Goal: Find specific page/section: Find specific page/section

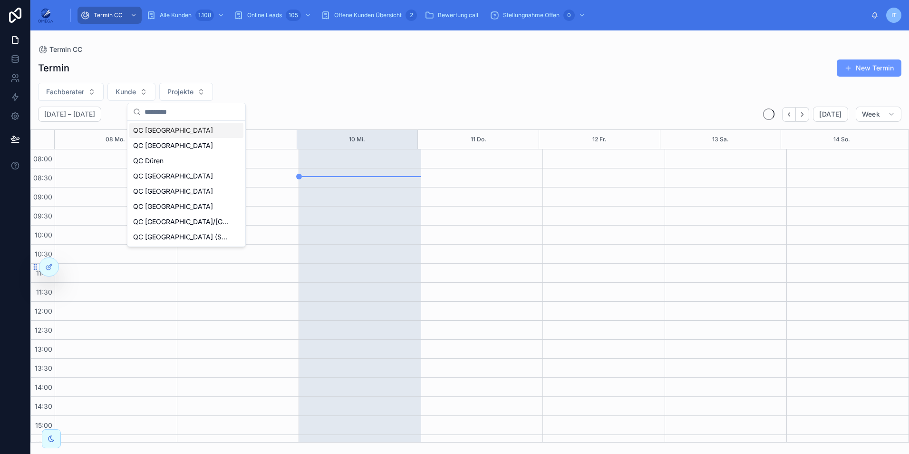
scroll to position [202, 0]
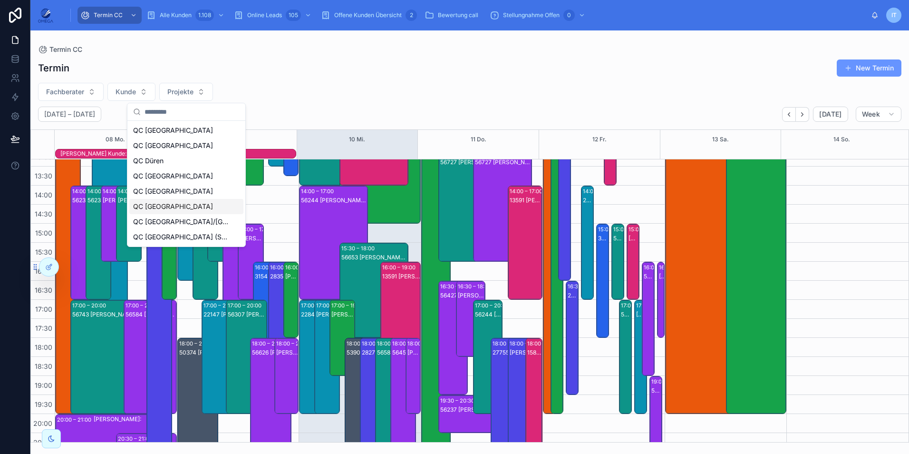
click at [164, 213] on div "QC [GEOGRAPHIC_DATA]" at bounding box center [186, 206] width 114 height 15
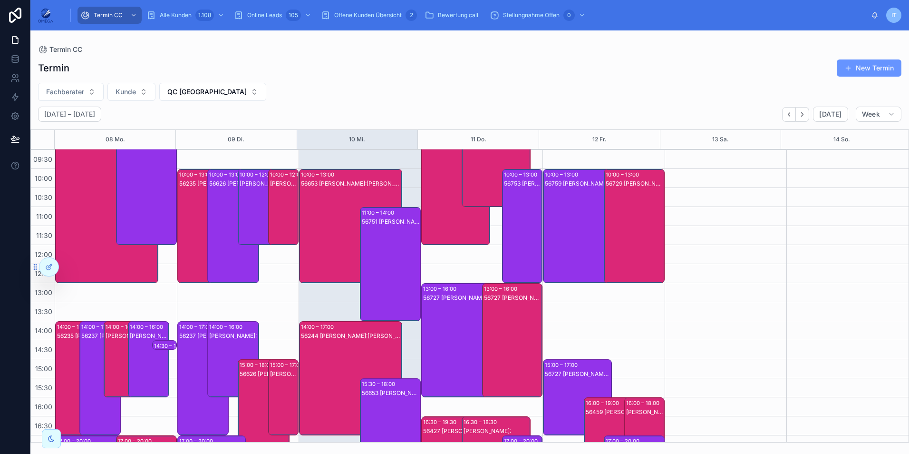
scroll to position [56, 0]
click at [310, 225] on div "56653 [PERSON_NAME]:[PERSON_NAME]" at bounding box center [351, 236] width 100 height 112
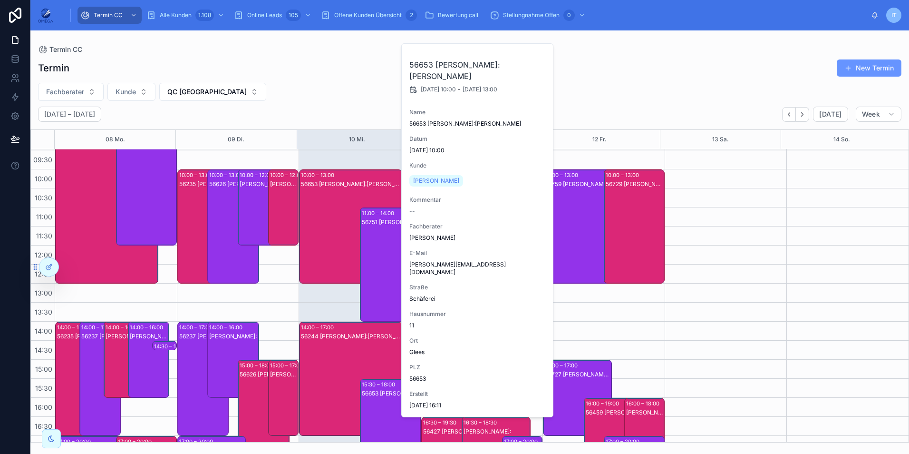
click at [315, 355] on div "56244 [PERSON_NAME]:[PERSON_NAME]" at bounding box center [351, 388] width 100 height 112
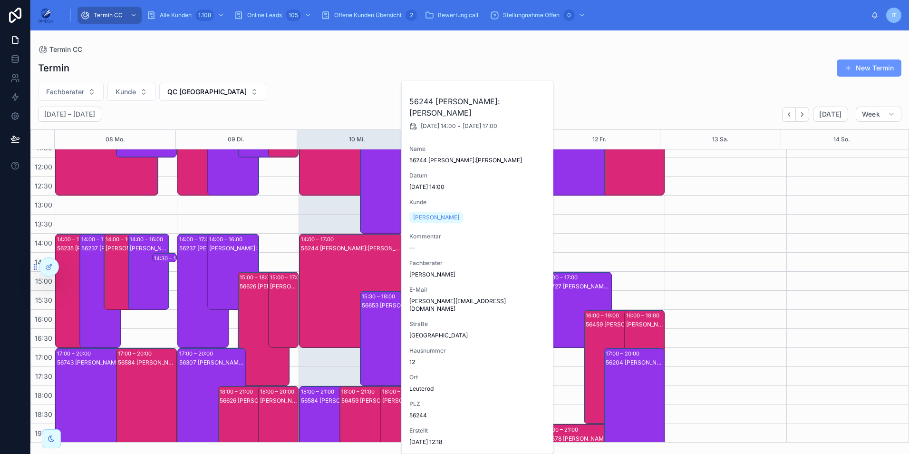
scroll to position [202, 0]
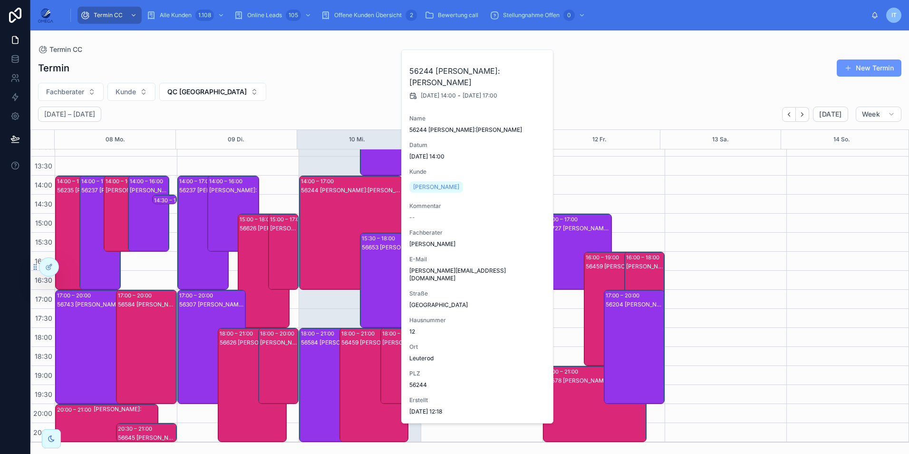
click at [355, 355] on div "56459 [PERSON_NAME]:[PERSON_NAME]" at bounding box center [374, 394] width 66 height 112
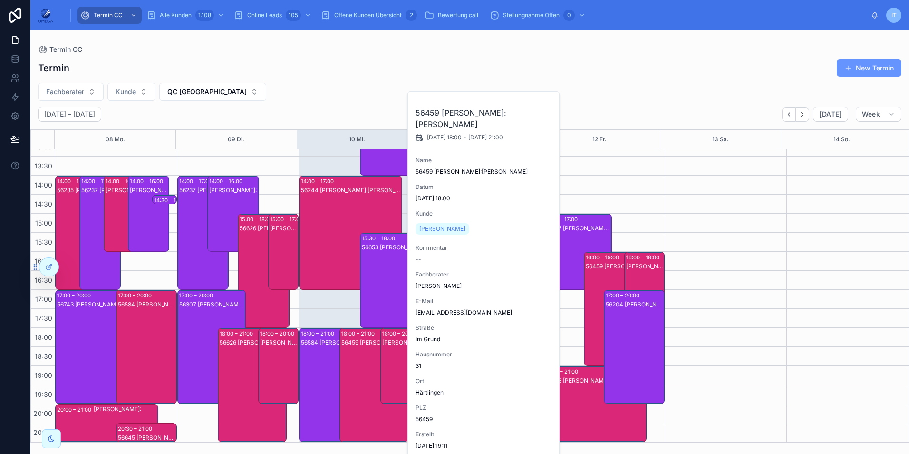
click at [391, 353] on div "[PERSON_NAME]:" at bounding box center [401, 375] width 38 height 74
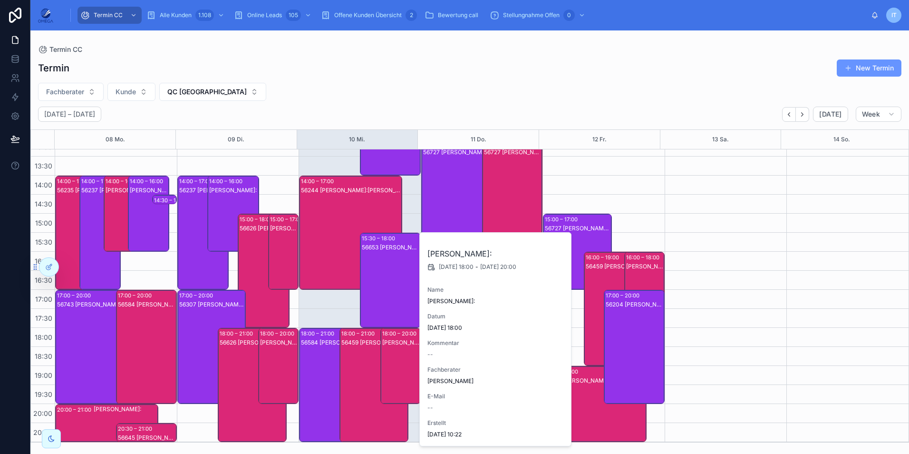
click at [359, 363] on div "56459 [PERSON_NAME]:[PERSON_NAME]" at bounding box center [374, 394] width 66 height 112
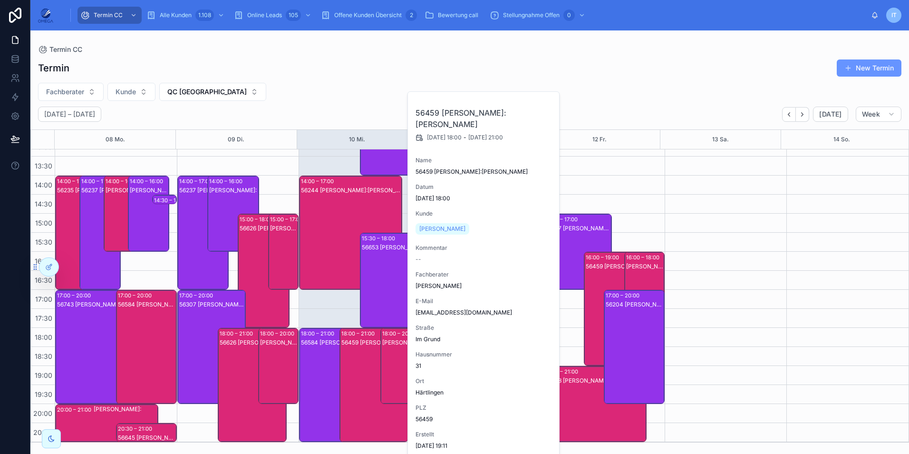
click at [326, 262] on div "56244 [PERSON_NAME]:[PERSON_NAME]" at bounding box center [351, 242] width 100 height 112
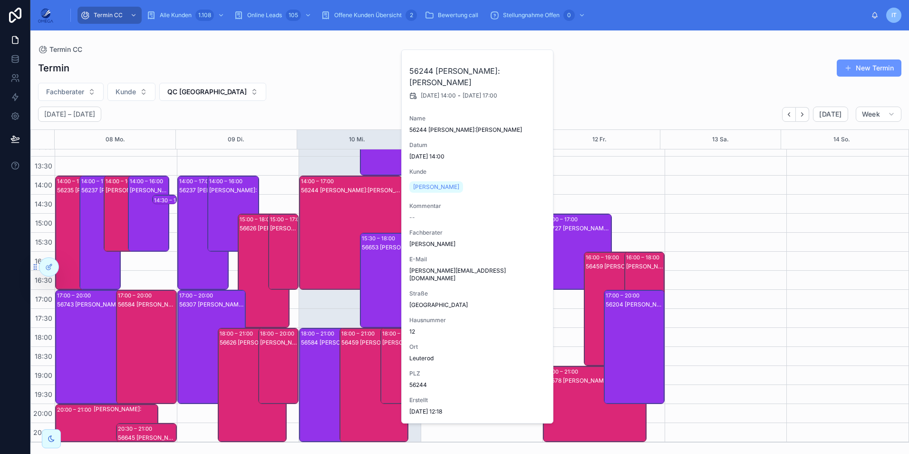
click at [376, 278] on div "56653 [PERSON_NAME]:N7na [PERSON_NAME]" at bounding box center [391, 289] width 58 height 93
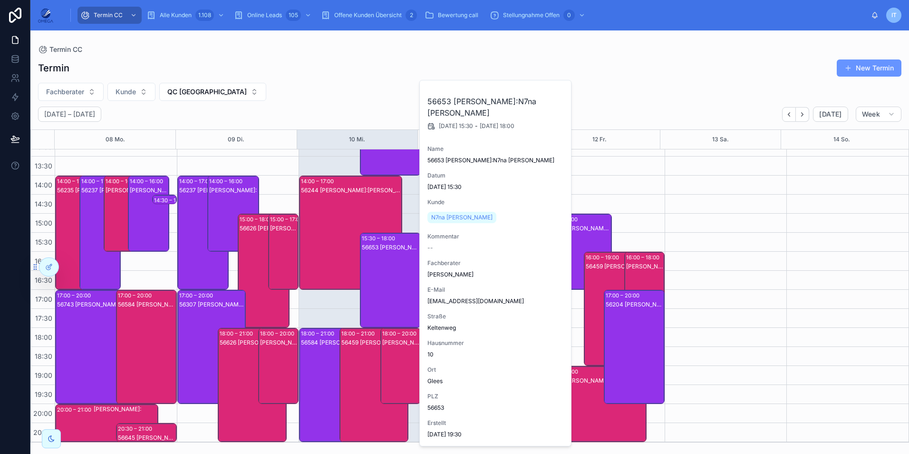
click at [311, 364] on div "56584 [PERSON_NAME]:[PERSON_NAME]" at bounding box center [334, 394] width 66 height 112
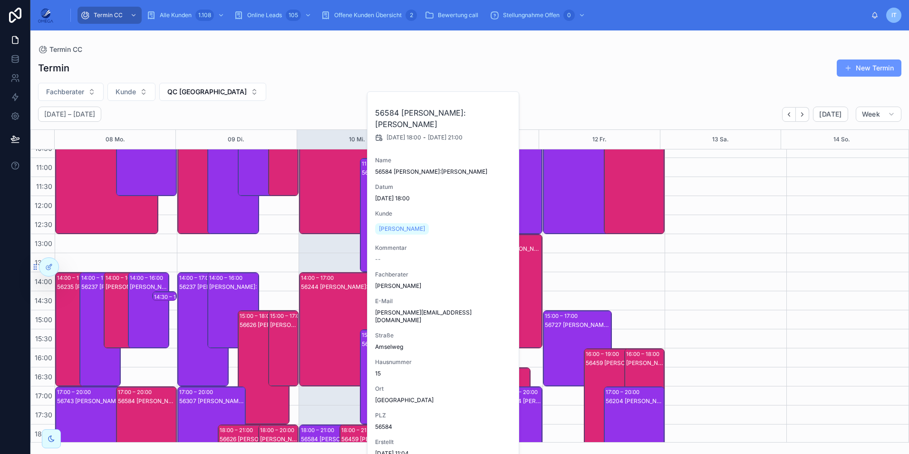
scroll to position [84, 0]
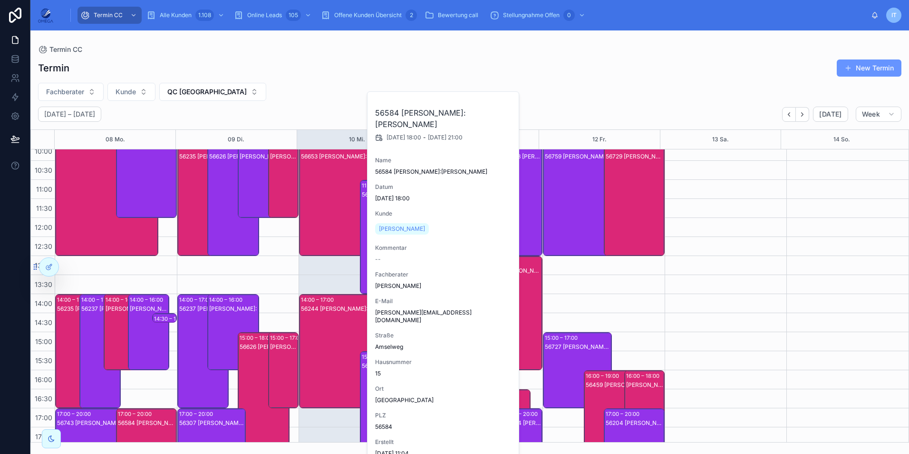
click at [364, 260] on div "56751 [PERSON_NAME]:[PERSON_NAME]" at bounding box center [391, 246] width 58 height 112
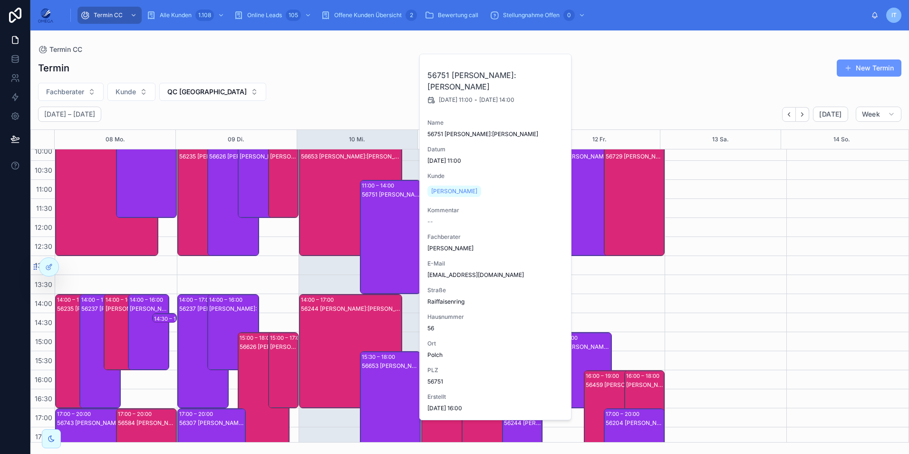
click at [364, 260] on div "56751 [PERSON_NAME]:[PERSON_NAME]" at bounding box center [391, 246] width 58 height 112
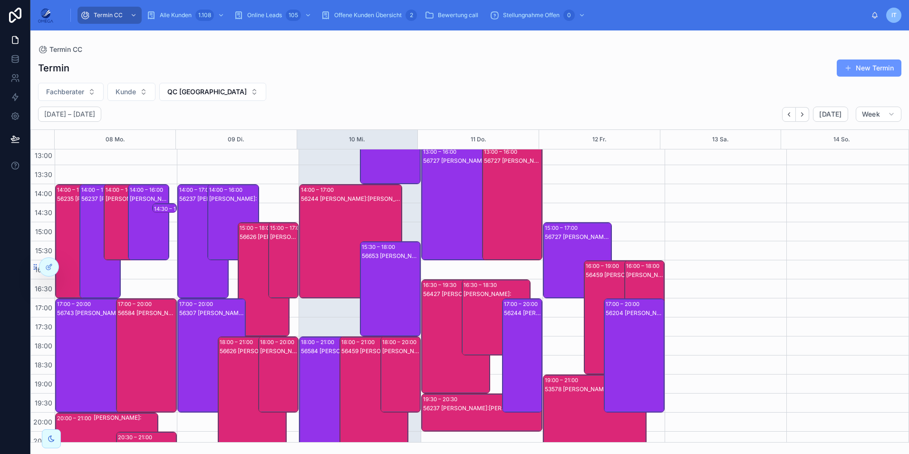
scroll to position [202, 0]
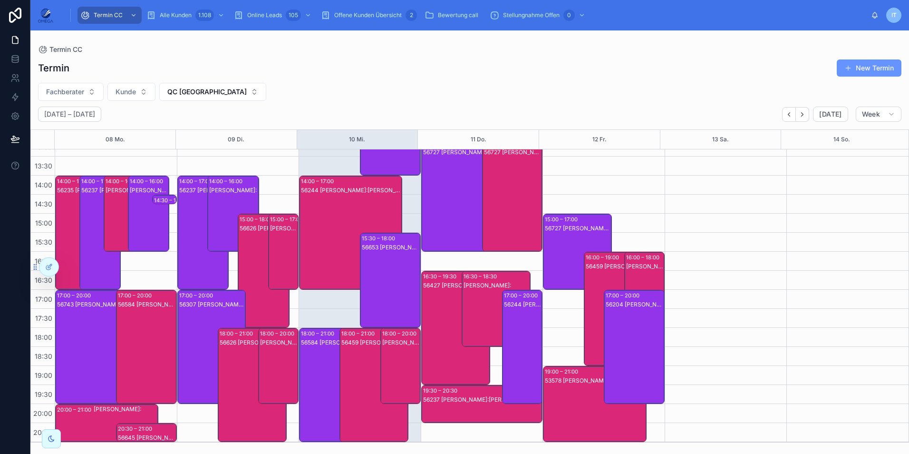
click at [409, 291] on div "56653 [PERSON_NAME]:N7na [PERSON_NAME]" at bounding box center [391, 289] width 58 height 93
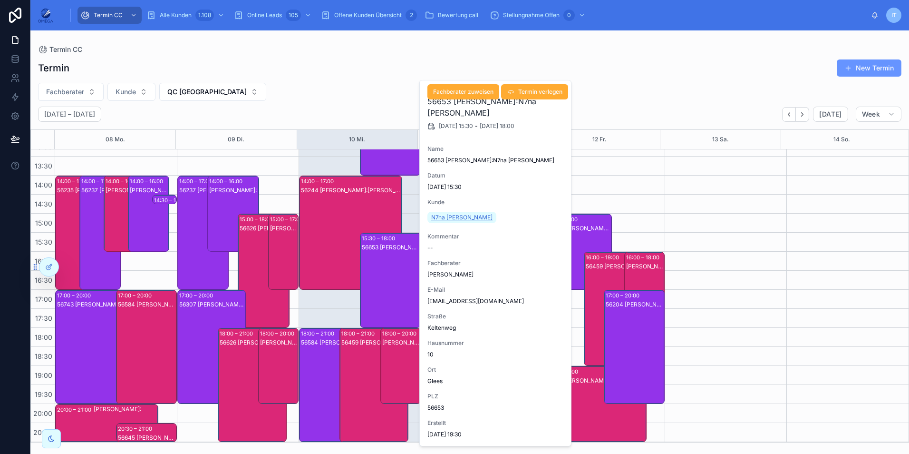
click at [456, 216] on span "N7na [PERSON_NAME]" at bounding box center [461, 217] width 61 height 8
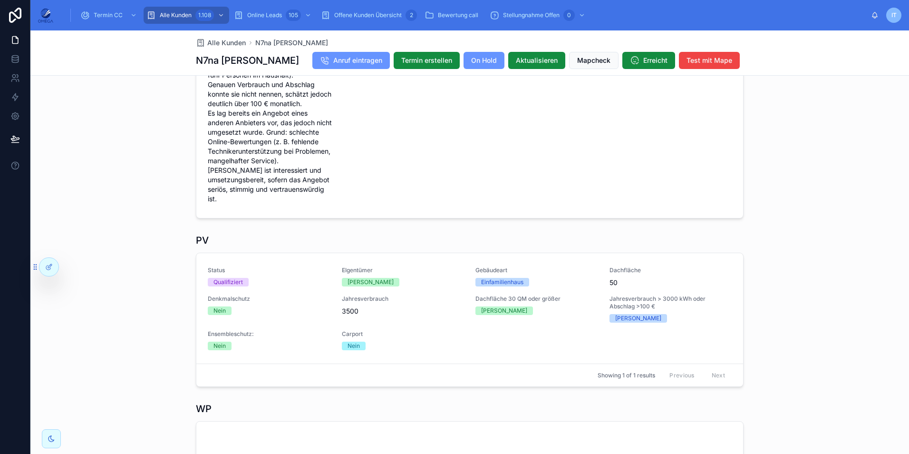
scroll to position [309, 0]
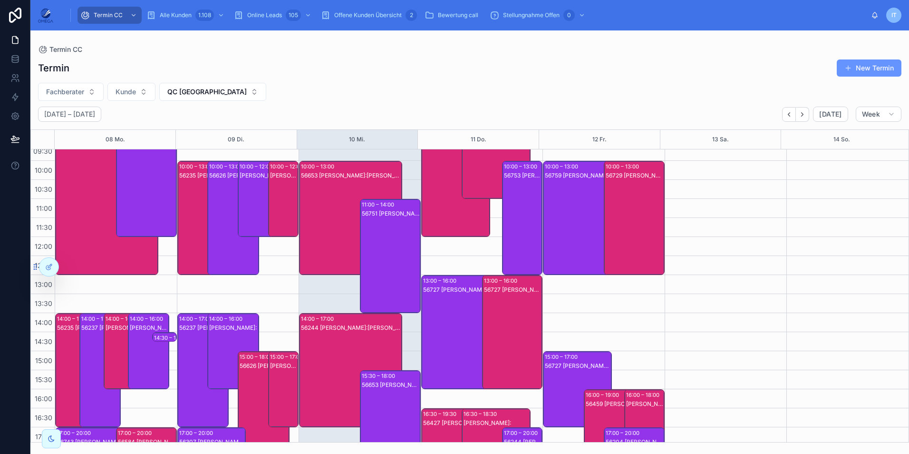
scroll to position [57, 0]
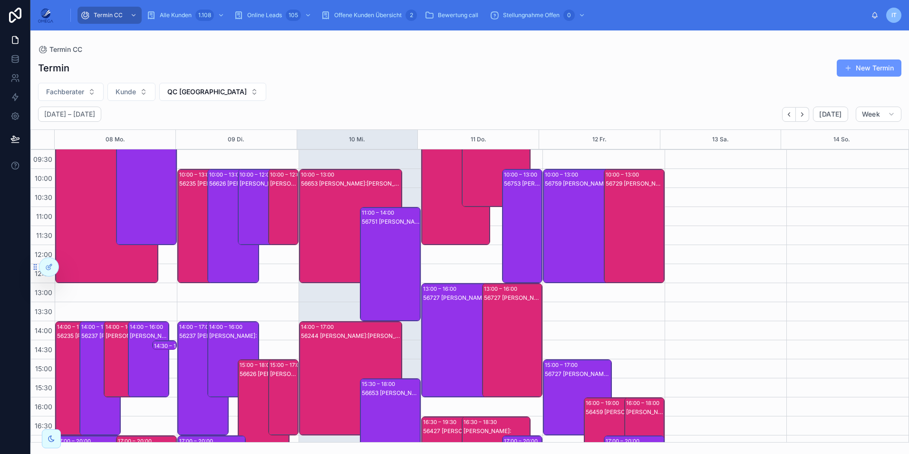
click at [378, 262] on div "56751 [PERSON_NAME]:[PERSON_NAME]" at bounding box center [391, 273] width 58 height 112
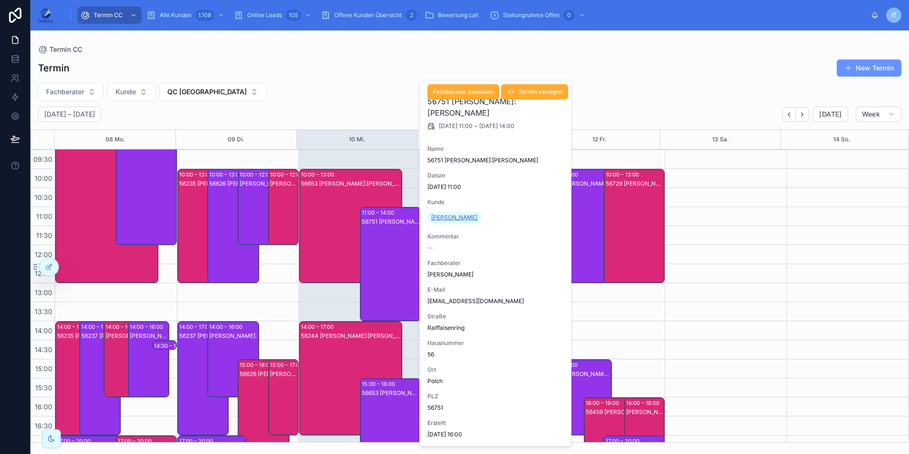
click at [448, 216] on span "[PERSON_NAME]" at bounding box center [454, 217] width 46 height 8
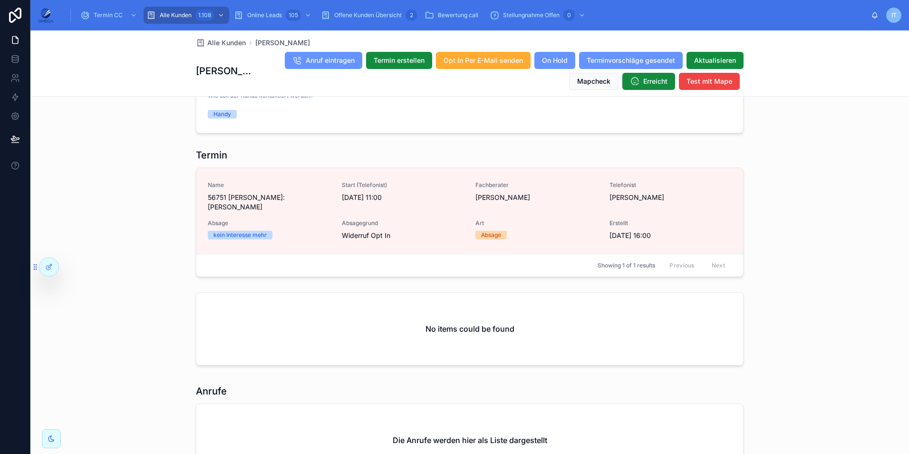
scroll to position [905, 0]
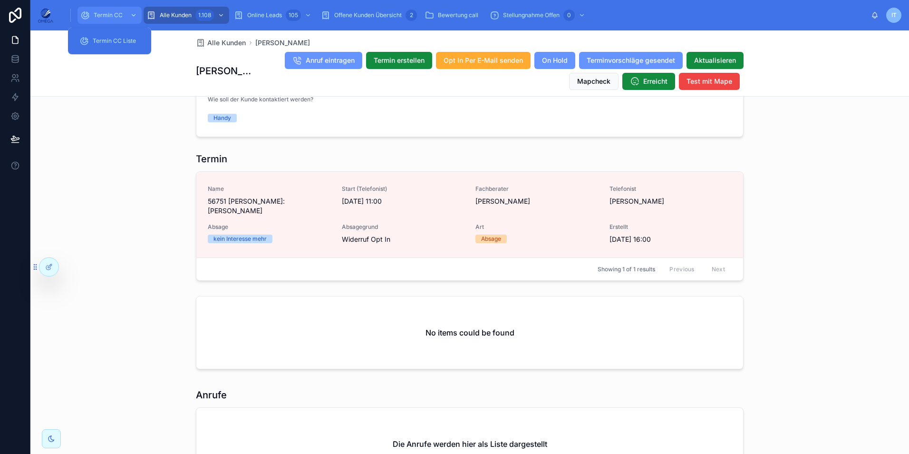
click at [106, 13] on span "Termin CC" at bounding box center [108, 15] width 29 height 8
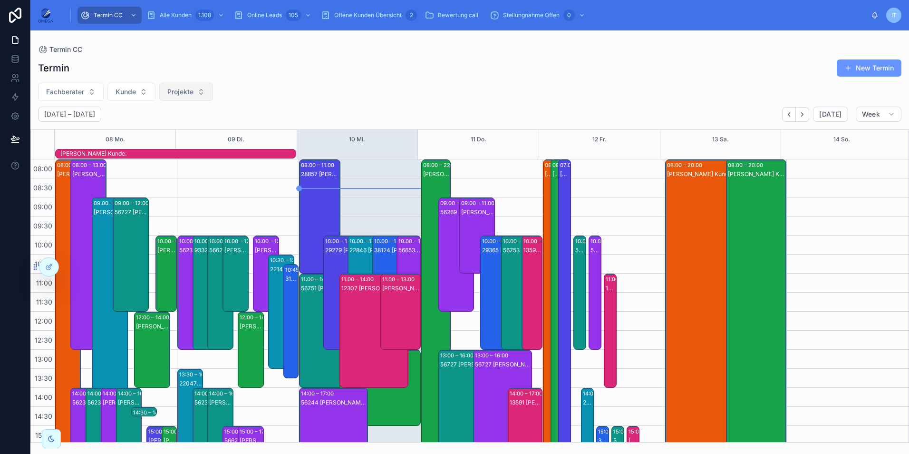
click at [193, 97] on button "Projekte" at bounding box center [186, 92] width 54 height 18
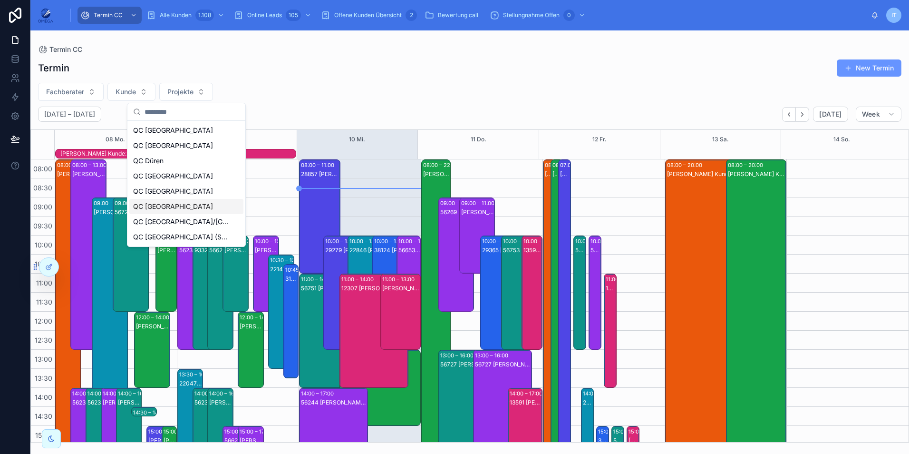
click at [189, 200] on div "QC [GEOGRAPHIC_DATA]" at bounding box center [186, 206] width 114 height 15
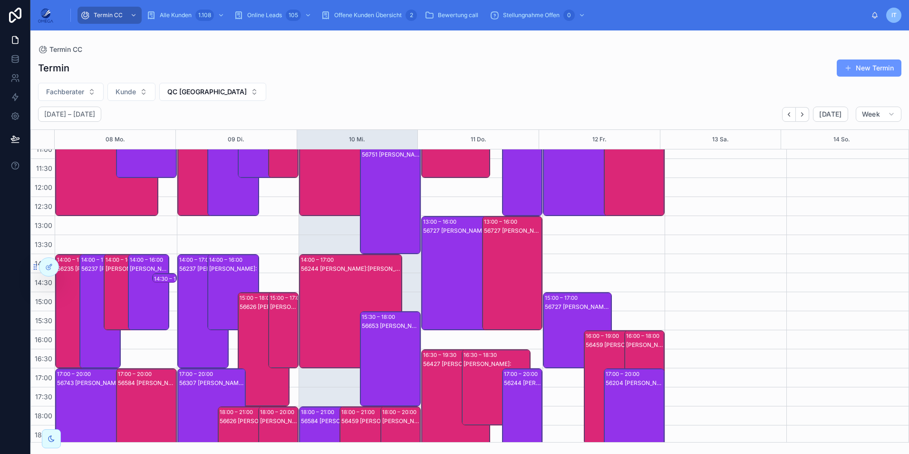
scroll to position [143, 0]
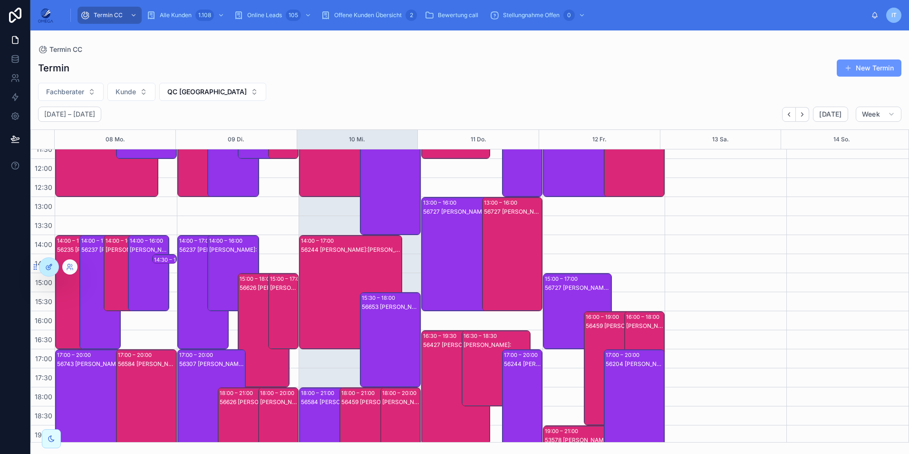
click at [53, 270] on div at bounding box center [48, 267] width 19 height 18
click at [164, 257] on div "14:30 – 14:45" at bounding box center [172, 260] width 36 height 10
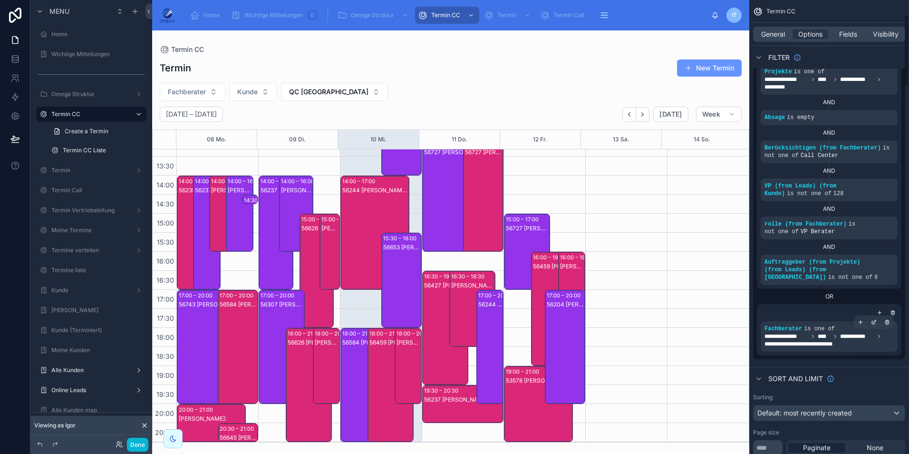
scroll to position [95, 0]
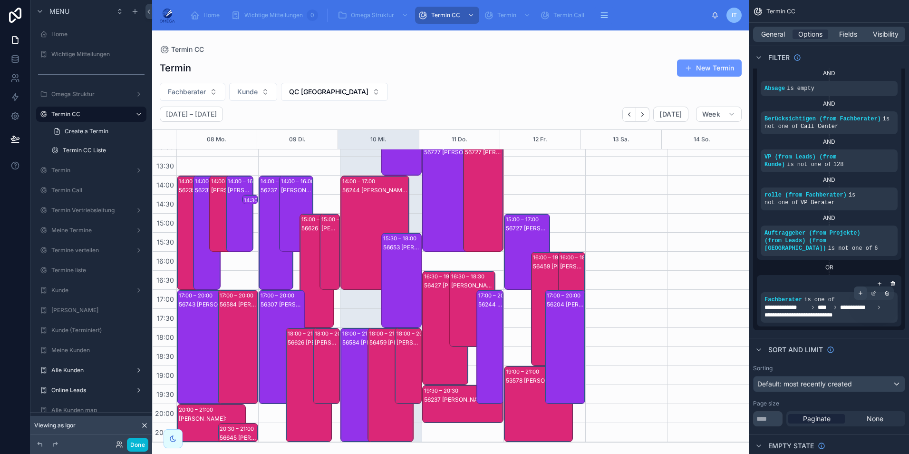
click at [857, 289] on div "scrollable content" at bounding box center [860, 292] width 13 height 13
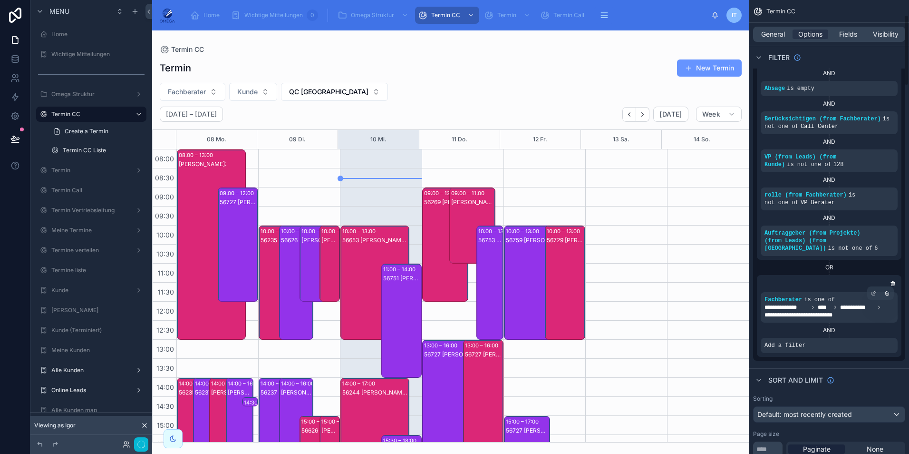
scroll to position [202, 0]
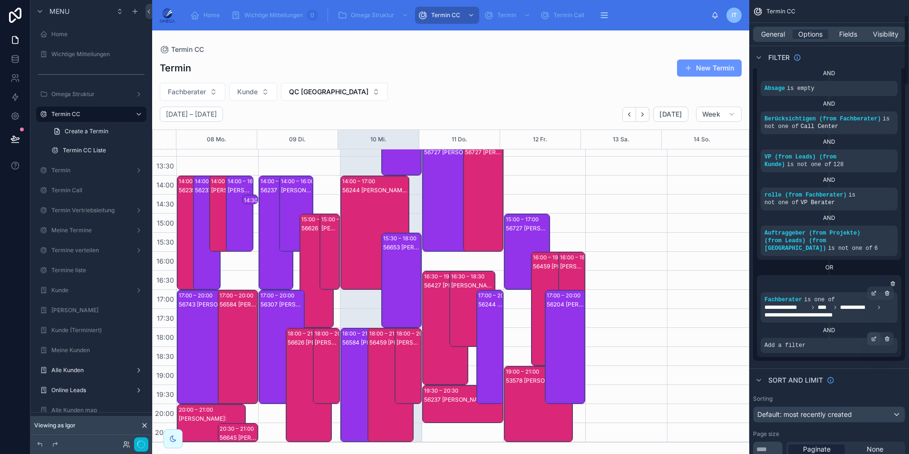
click at [874, 335] on div "scrollable content" at bounding box center [873, 338] width 13 height 13
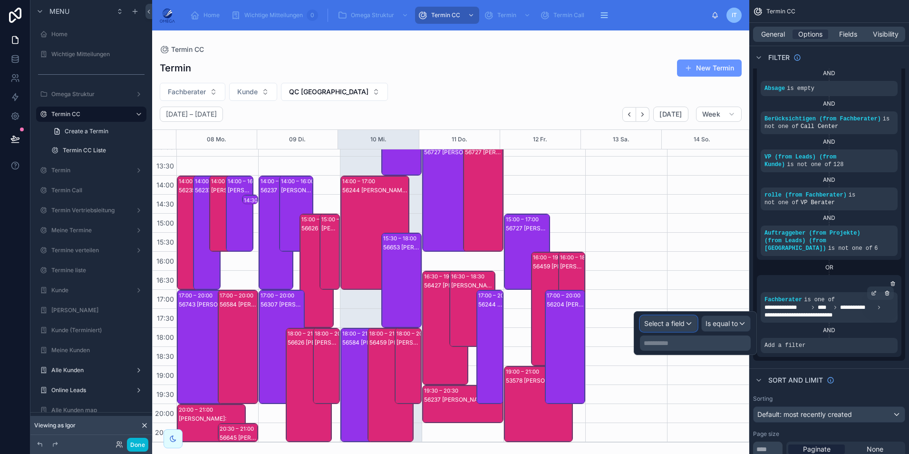
click at [694, 321] on div "Select a field" at bounding box center [668, 323] width 57 height 15
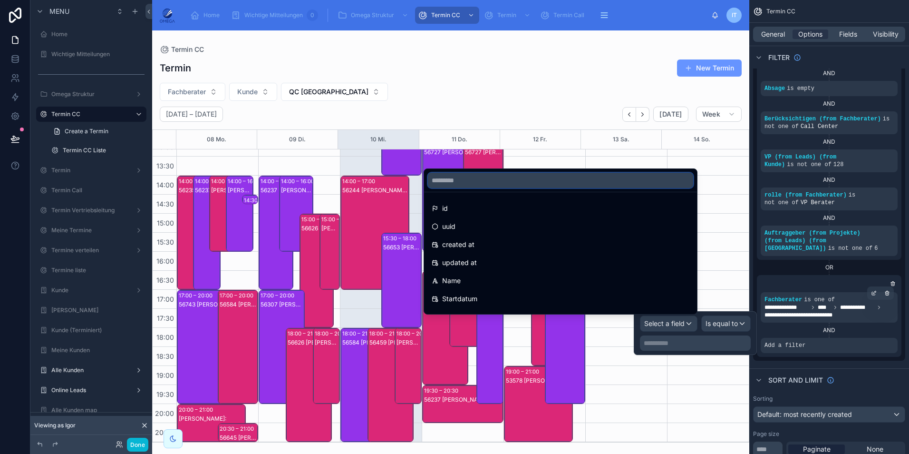
click at [503, 186] on input "text" at bounding box center [560, 180] width 265 height 15
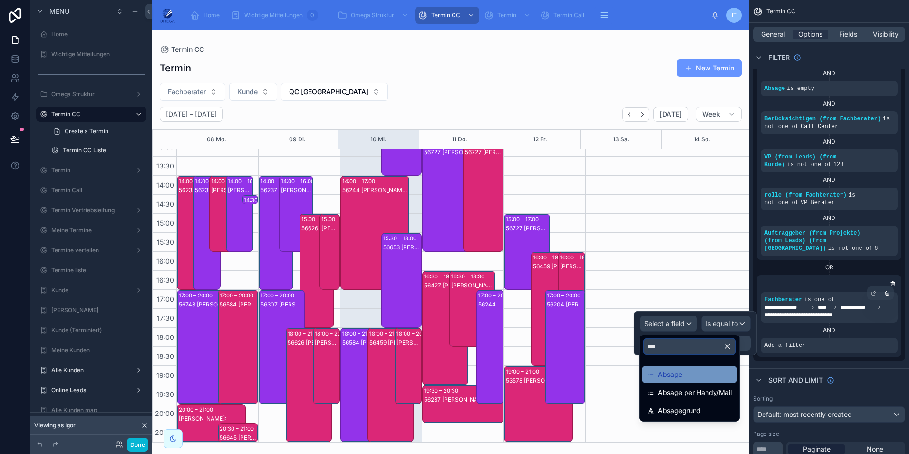
type input "***"
click at [704, 374] on div "Absage" at bounding box center [690, 374] width 84 height 11
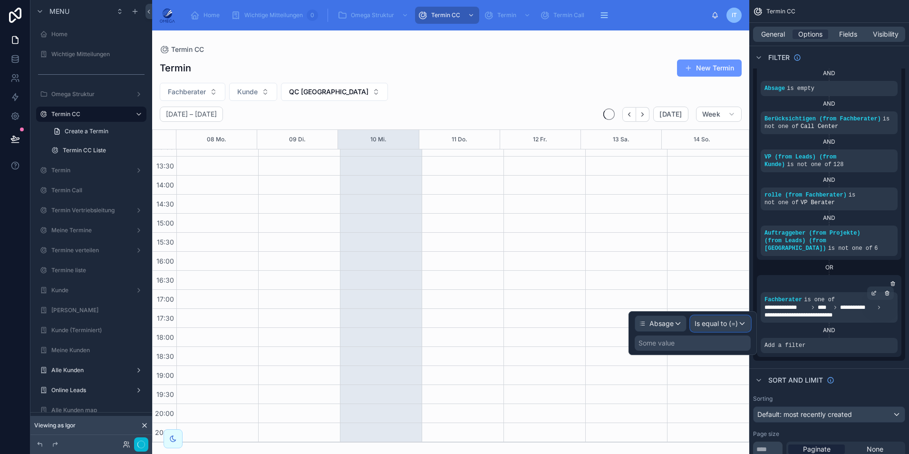
click at [721, 331] on button "Is equal to (=)" at bounding box center [720, 323] width 60 height 16
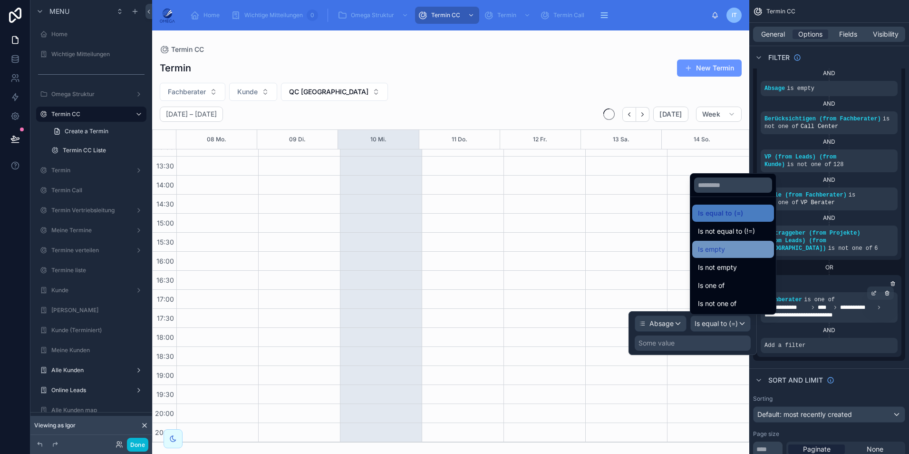
click at [738, 253] on div "Is empty" at bounding box center [733, 248] width 70 height 11
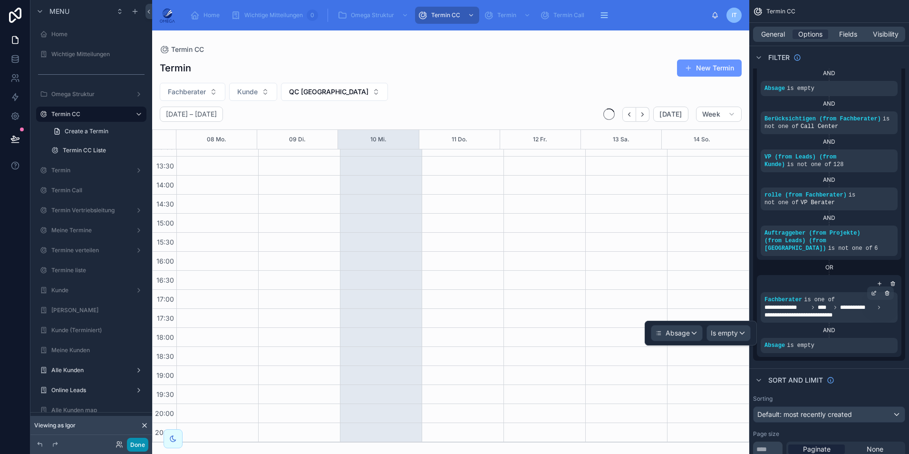
click at [134, 447] on button "Done" at bounding box center [137, 444] width 21 height 14
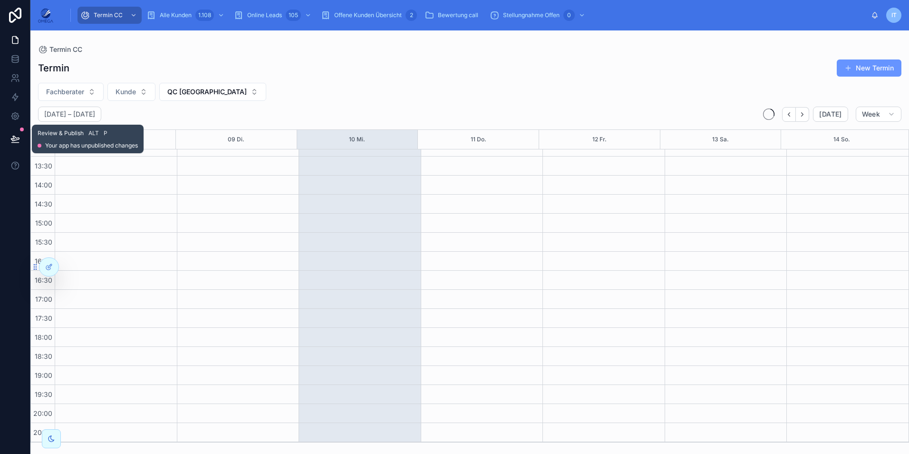
click at [18, 138] on icon at bounding box center [15, 138] width 8 height 5
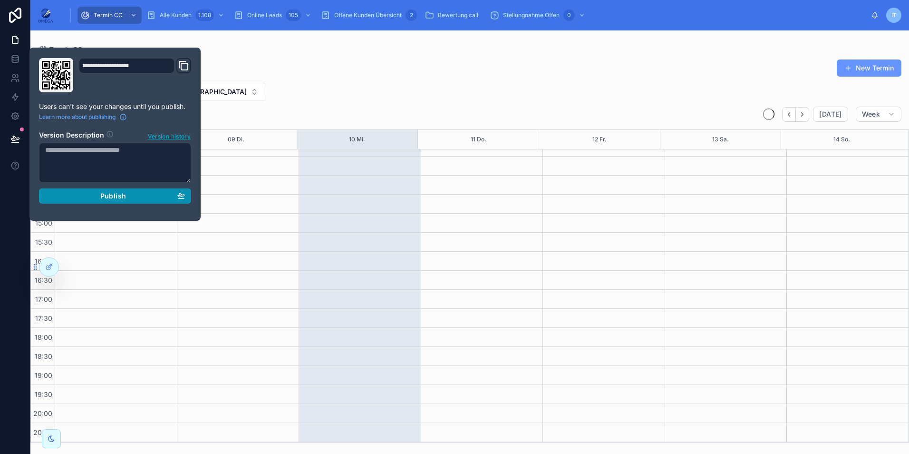
click at [113, 193] on span "Publish" at bounding box center [113, 196] width 26 height 9
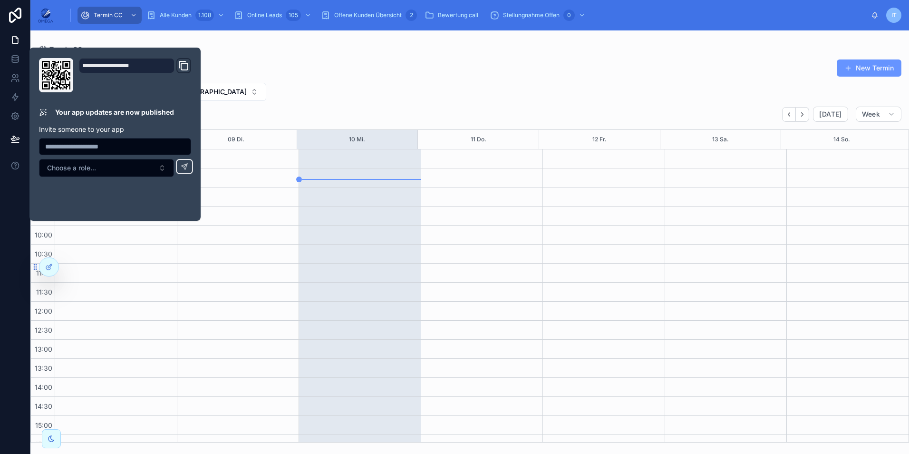
scroll to position [202, 0]
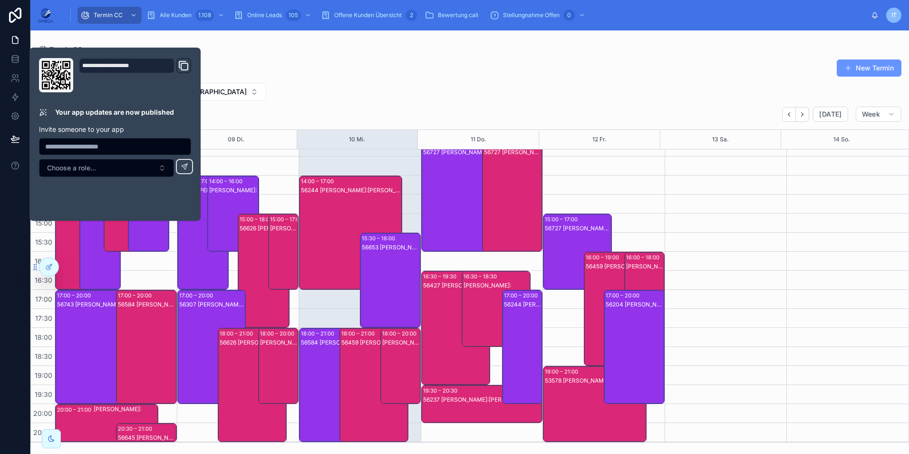
click at [399, 82] on div "Termin New Termin Fachberater Kunde QC [GEOGRAPHIC_DATA] [DATE] – [DATE] [DATE]…" at bounding box center [469, 247] width 879 height 389
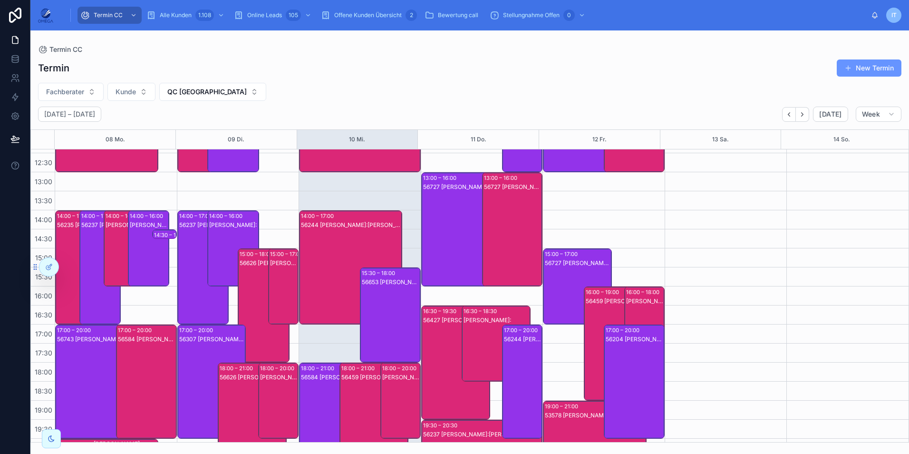
scroll to position [202, 0]
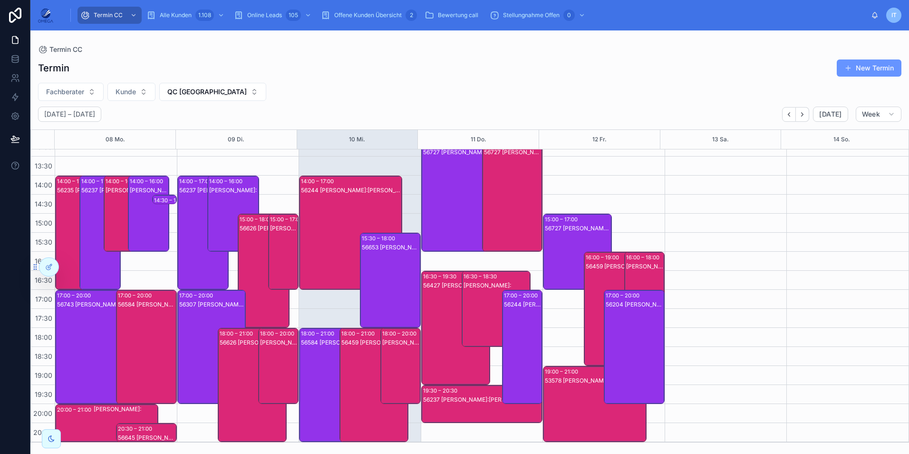
click at [380, 280] on div "56653 [PERSON_NAME]:N7na [PERSON_NAME]" at bounding box center [391, 289] width 58 height 93
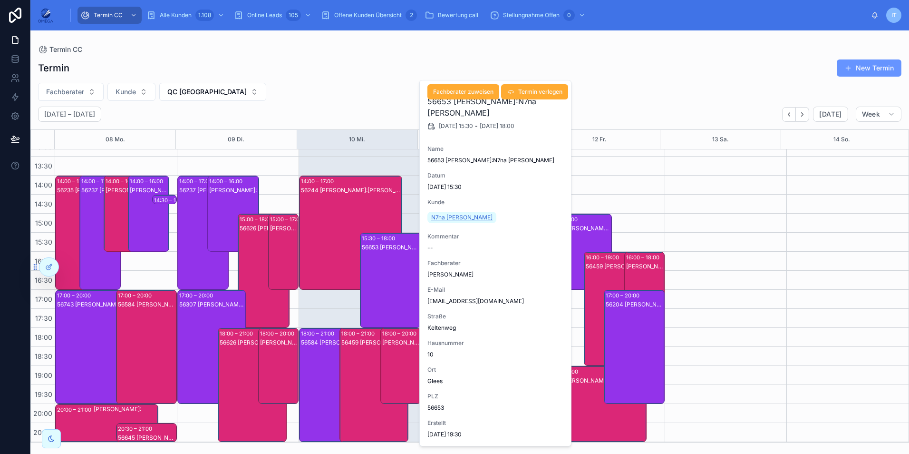
click at [456, 217] on span "N7na [PERSON_NAME]" at bounding box center [461, 217] width 61 height 8
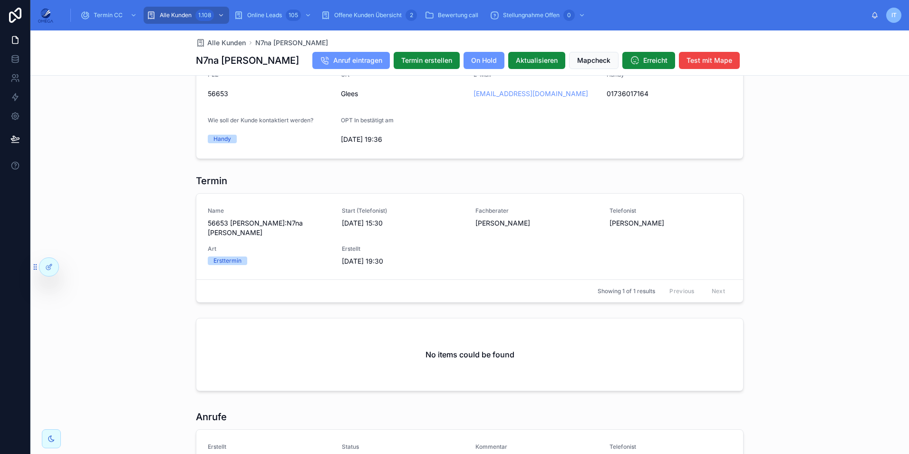
scroll to position [873, 0]
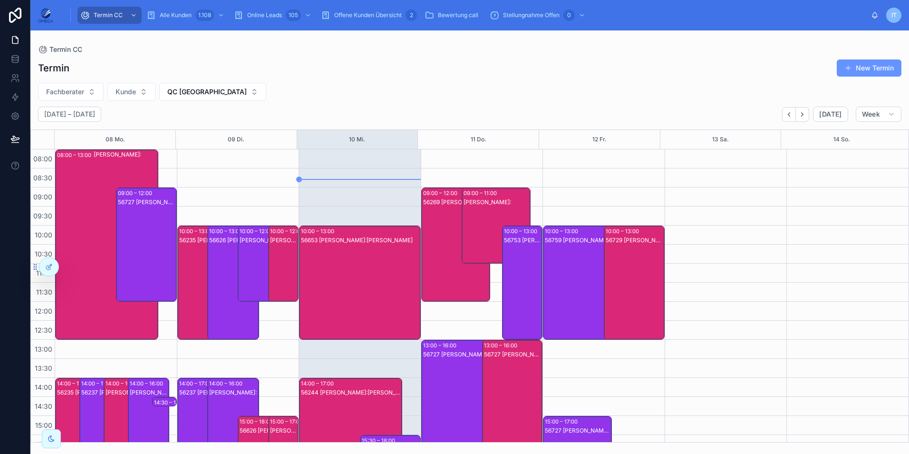
scroll to position [202, 0]
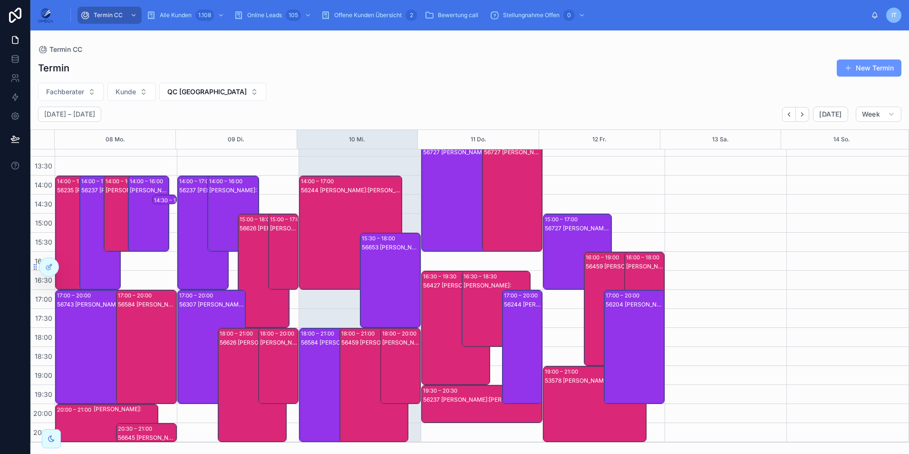
click at [316, 350] on div "56584 [PERSON_NAME]:[PERSON_NAME]" at bounding box center [334, 394] width 66 height 112
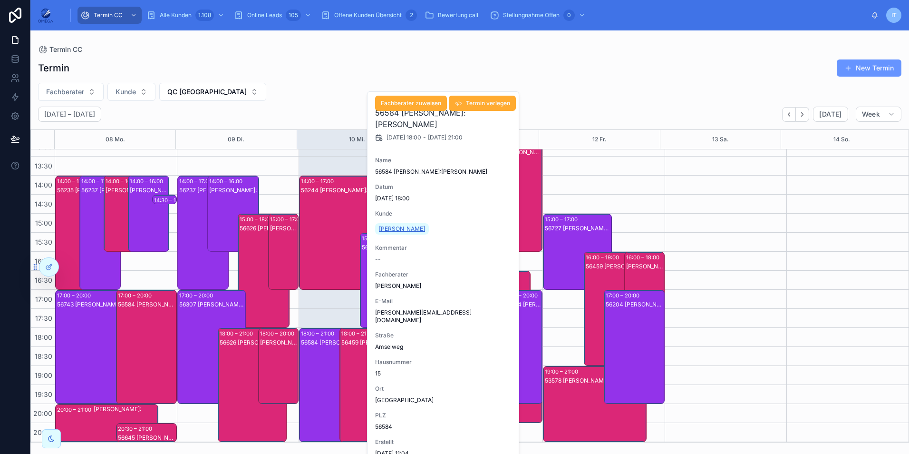
click at [386, 225] on span "[PERSON_NAME]" at bounding box center [402, 229] width 46 height 8
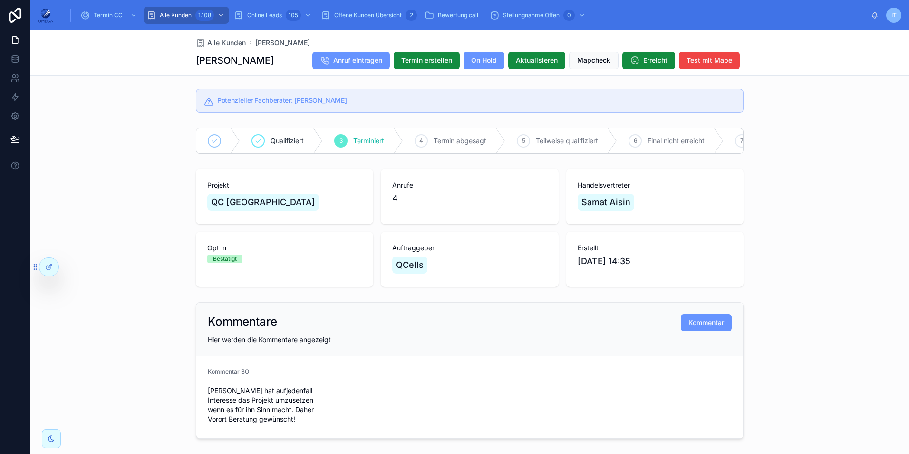
scroll to position [1, 0]
